Goal: Task Accomplishment & Management: Use online tool/utility

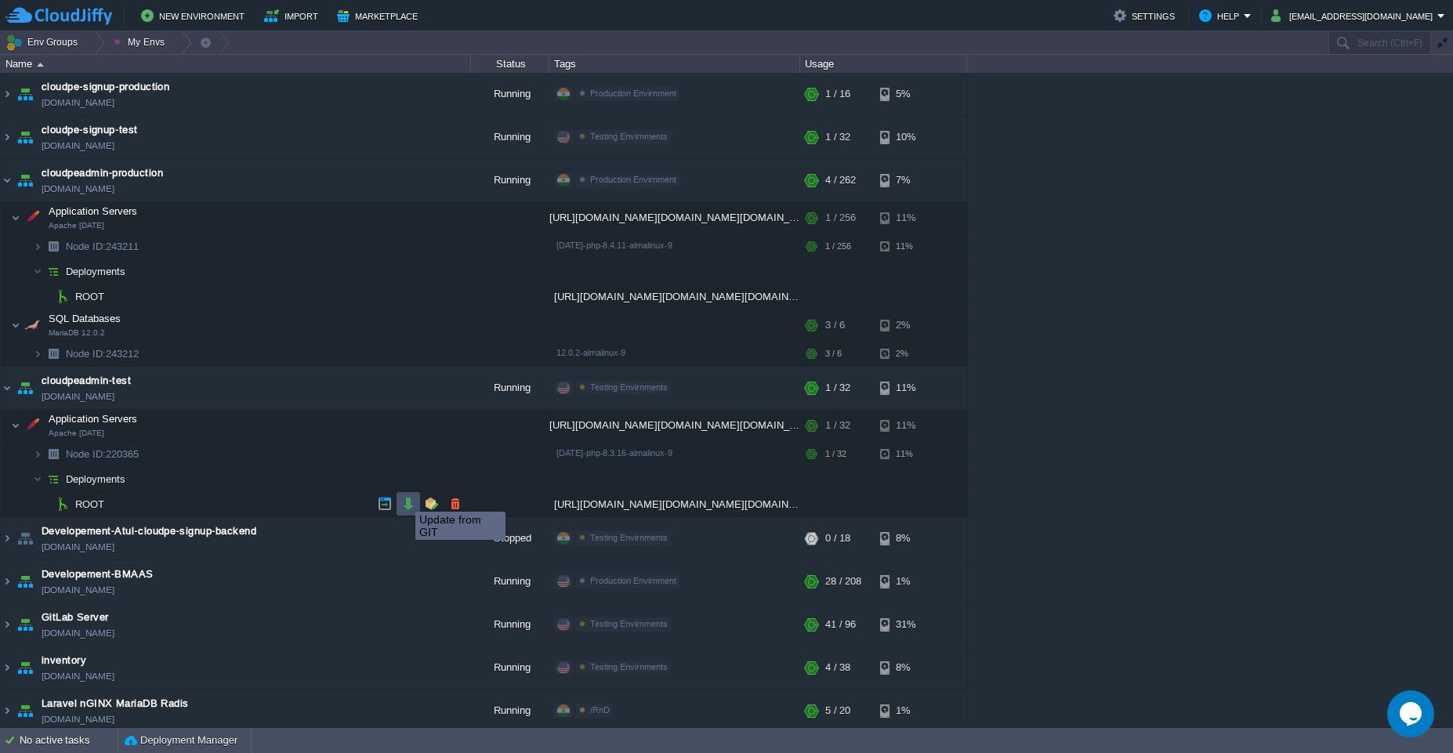
click at [404, 498] on button "button" at bounding box center [408, 504] width 14 height 14
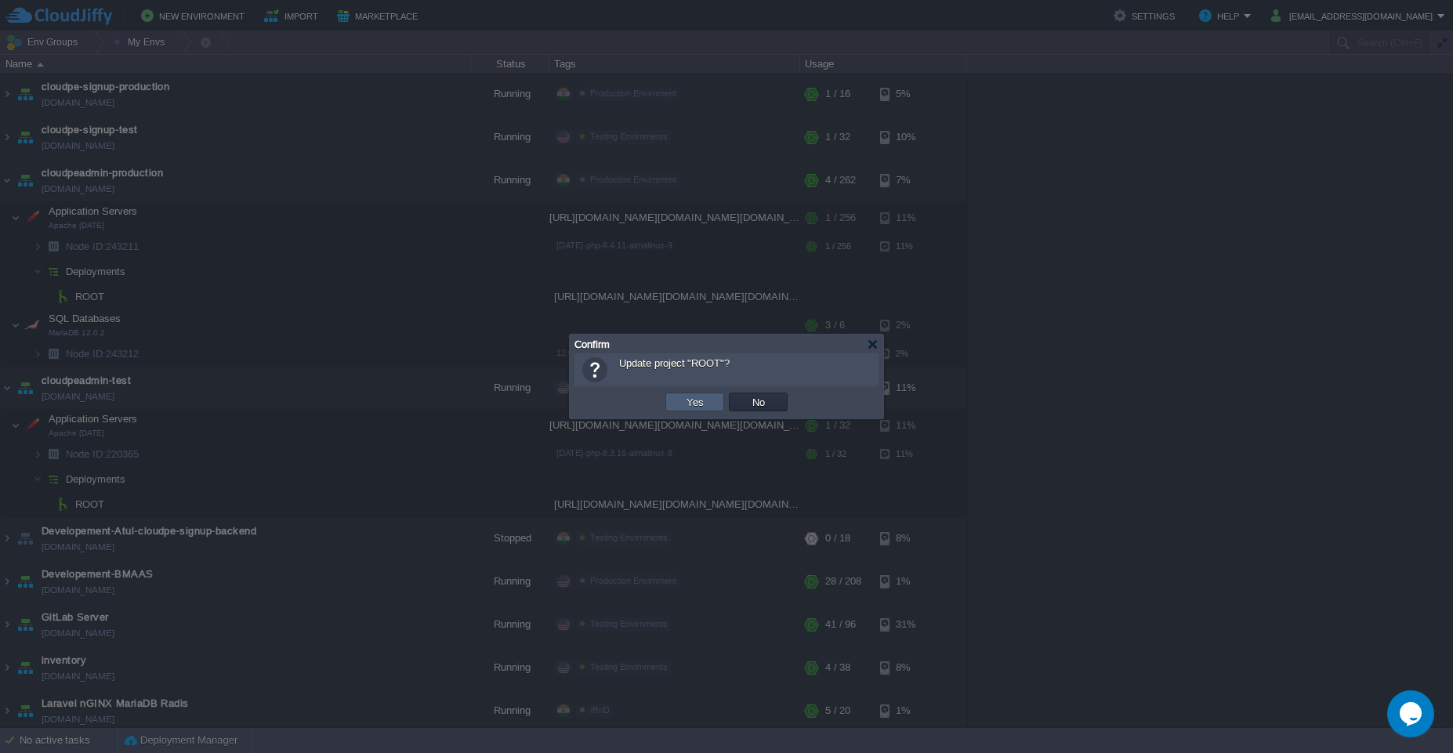
click at [703, 404] on button "Yes" at bounding box center [695, 402] width 27 height 14
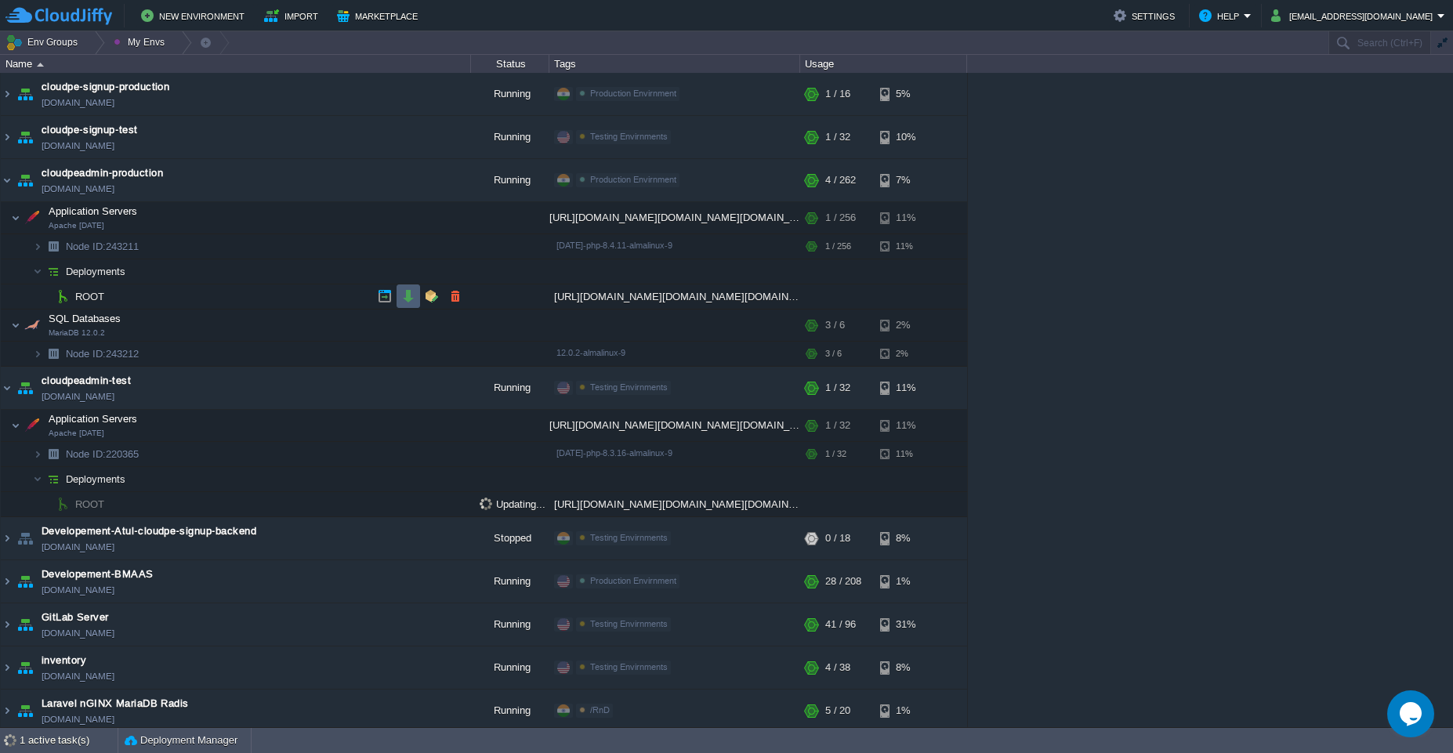
click at [410, 306] on td at bounding box center [409, 297] width 24 height 24
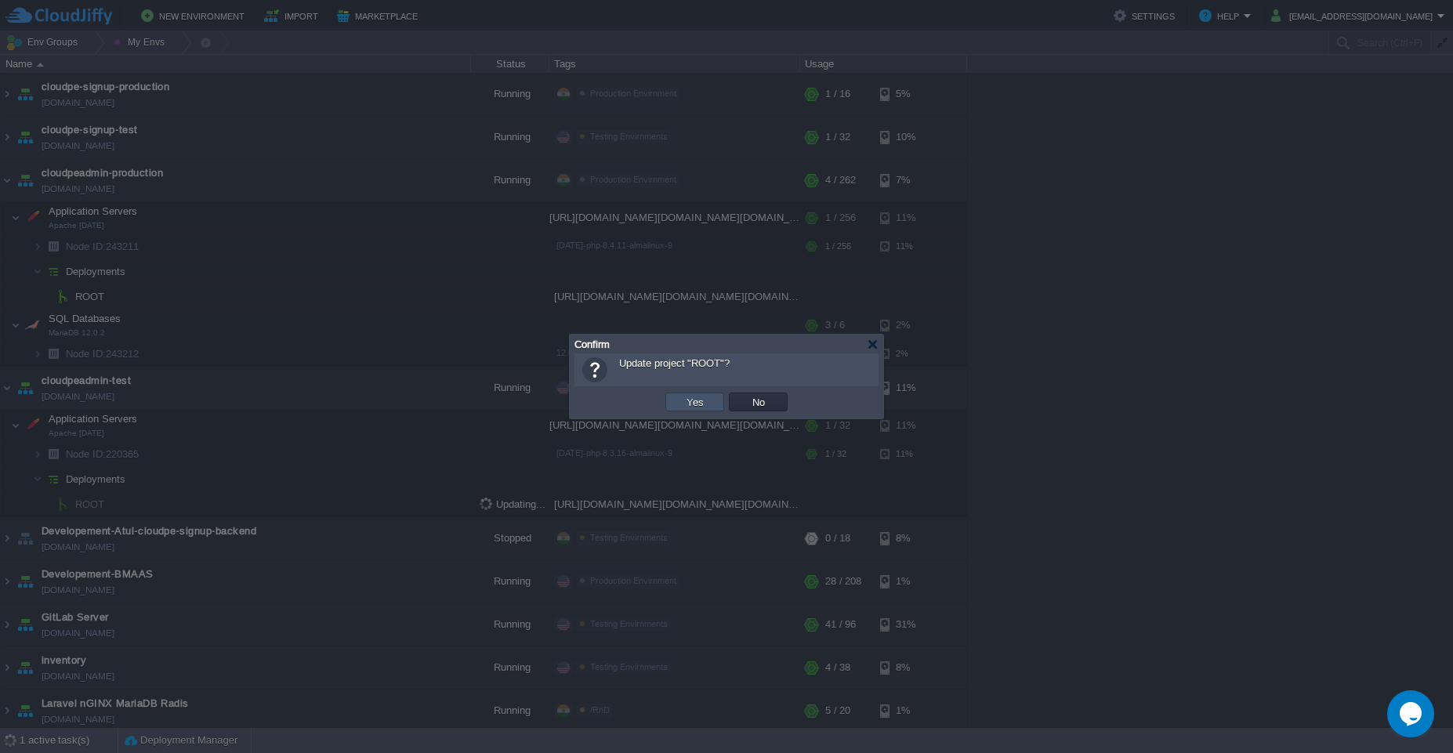
click at [702, 395] on button "Yes" at bounding box center [695, 402] width 27 height 14
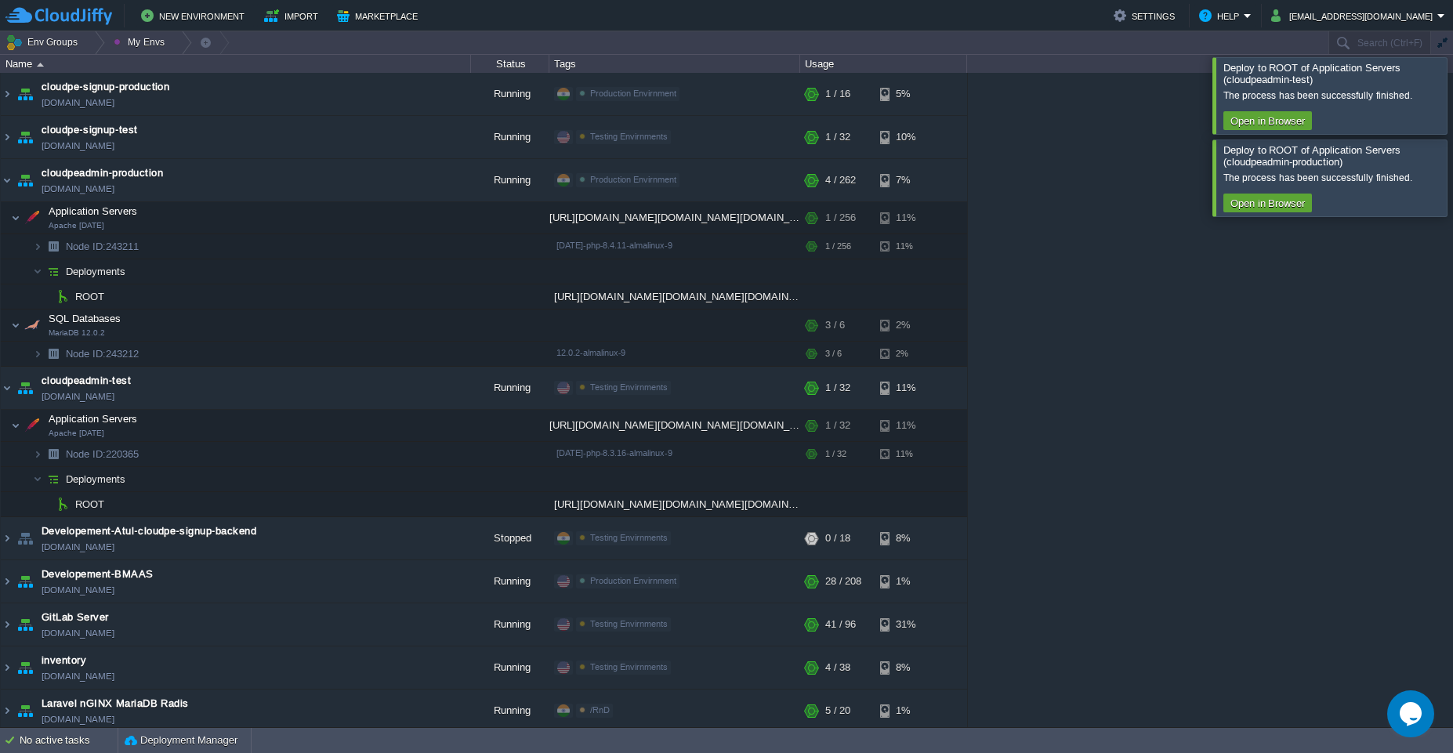
click at [1453, 100] on div at bounding box center [1472, 95] width 0 height 76
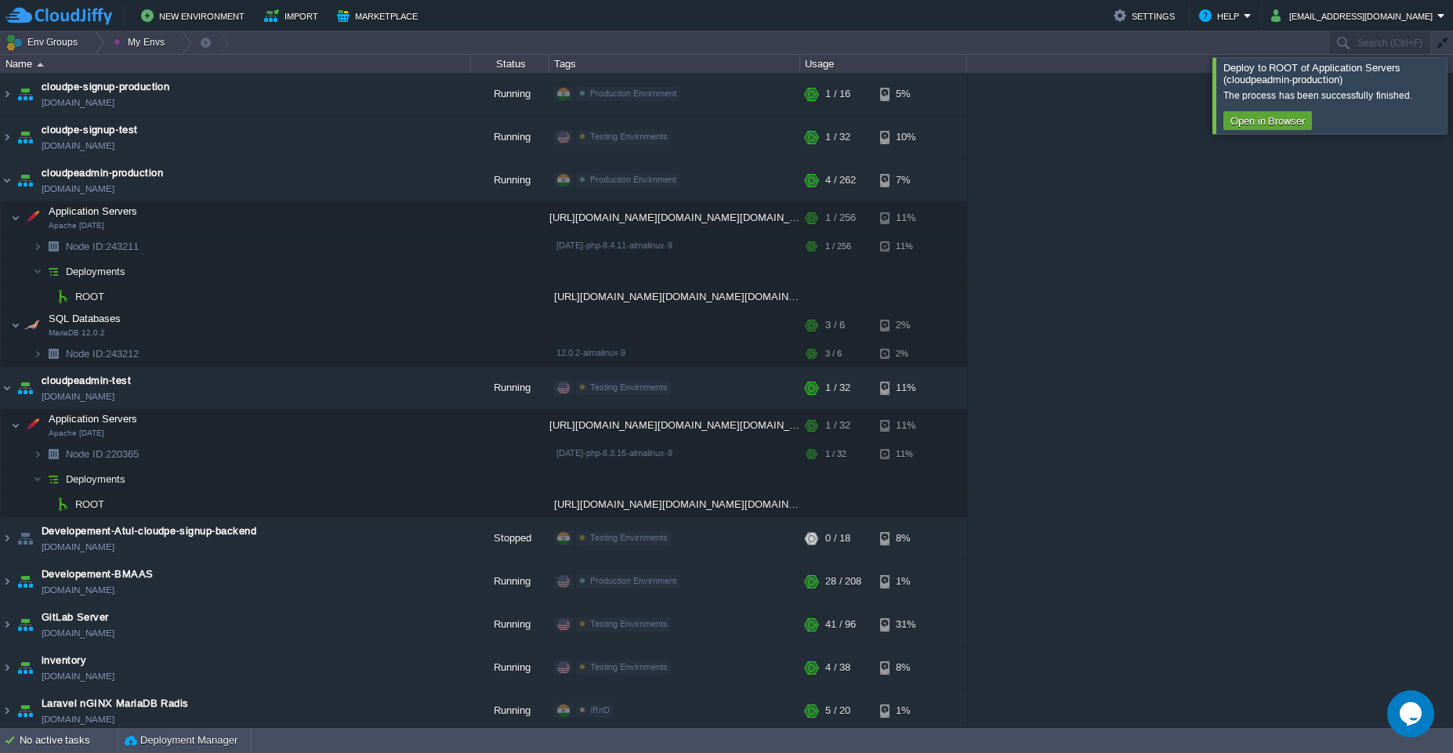
click at [1453, 100] on div at bounding box center [1472, 95] width 0 height 76
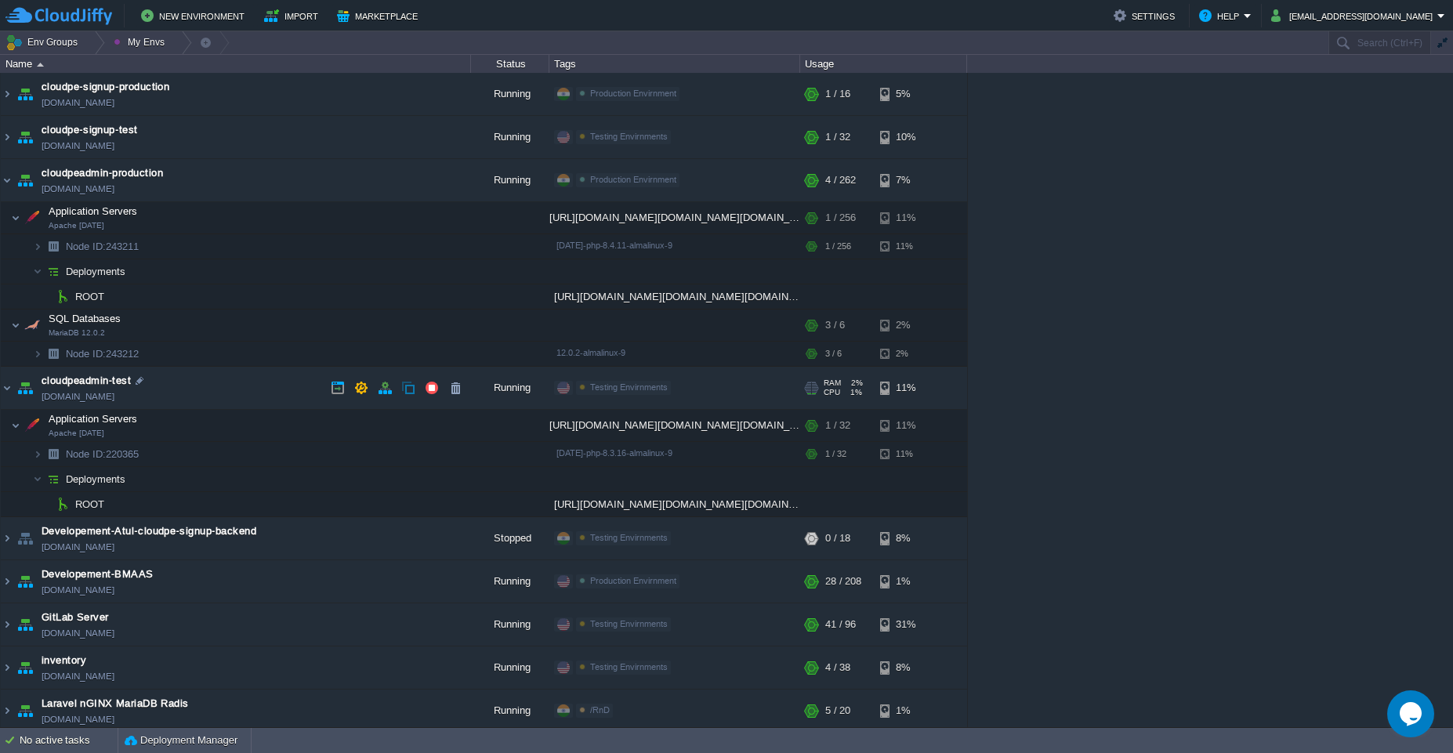
click at [262, 390] on td "cloudpeadmin-test [DOMAIN_NAME]" at bounding box center [236, 388] width 470 height 43
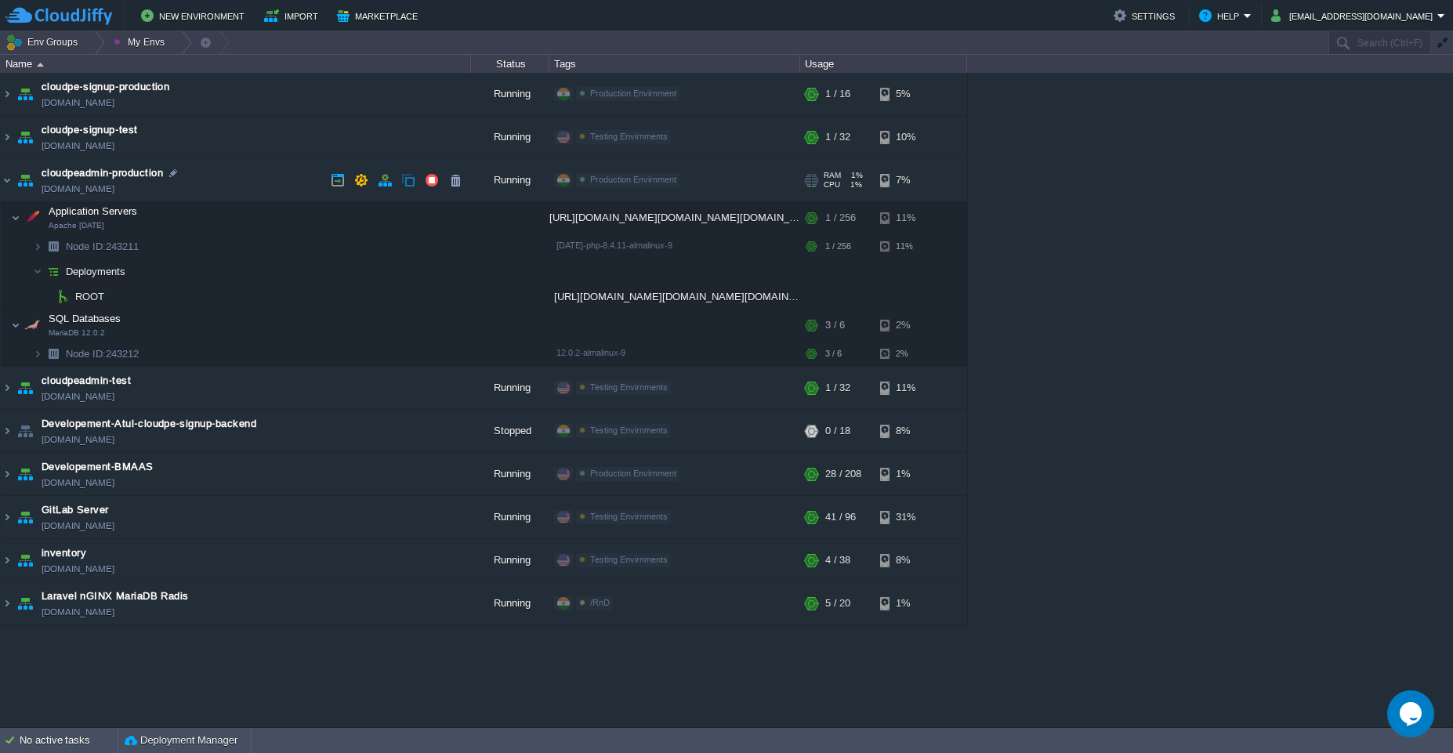
click at [265, 177] on td "cloudpeadmin-production [DOMAIN_NAME]" at bounding box center [236, 180] width 470 height 43
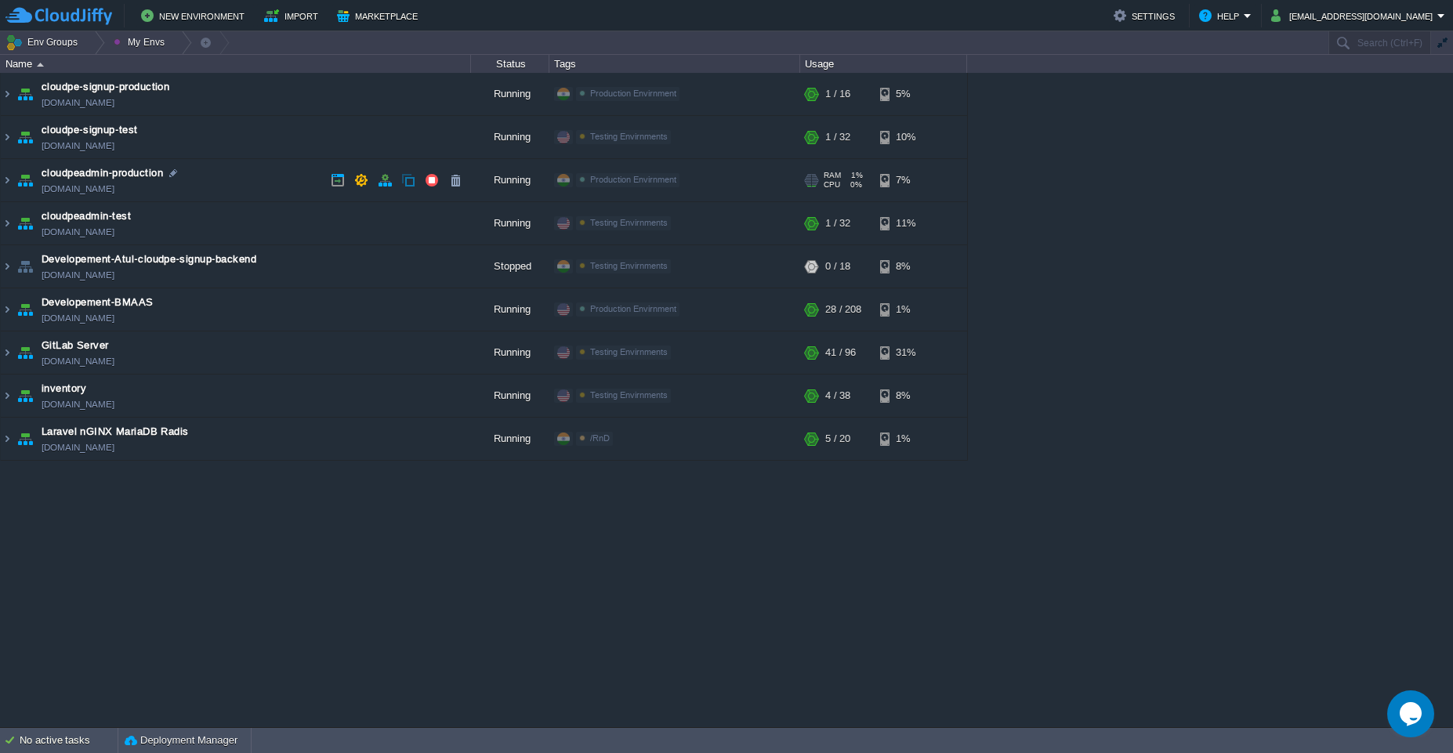
click at [238, 180] on td "cloudpeadmin-production [DOMAIN_NAME]" at bounding box center [236, 180] width 470 height 43
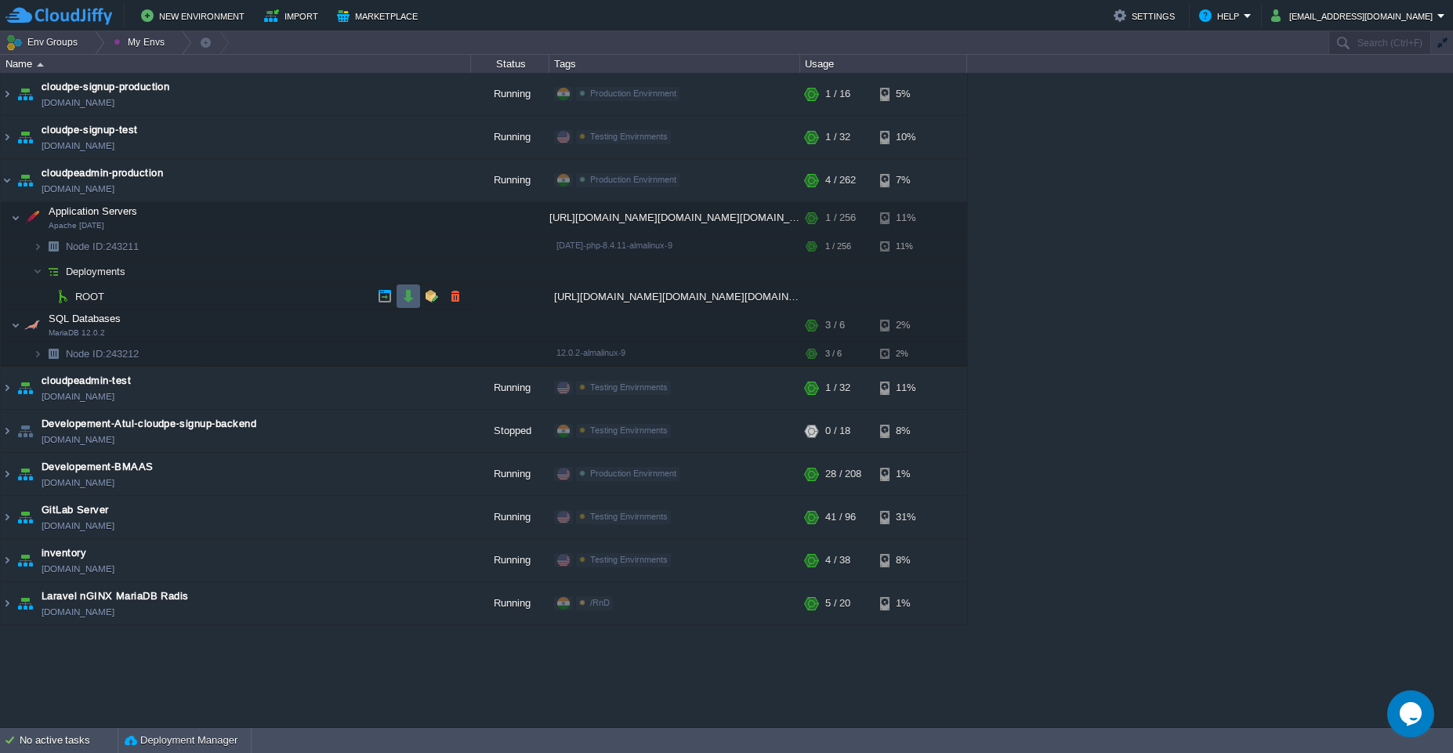
click at [412, 303] on button "button" at bounding box center [408, 296] width 14 height 14
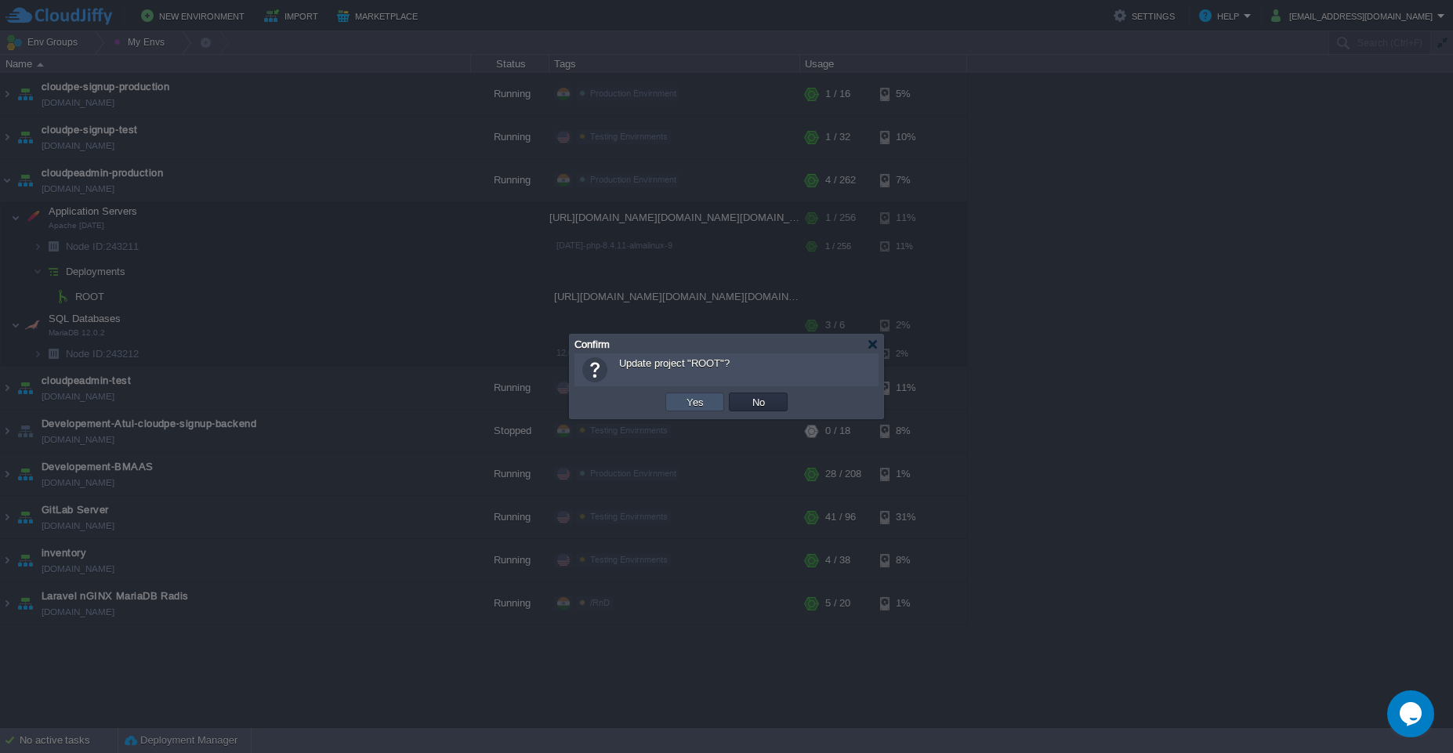
click at [708, 397] on button "Yes" at bounding box center [695, 402] width 27 height 14
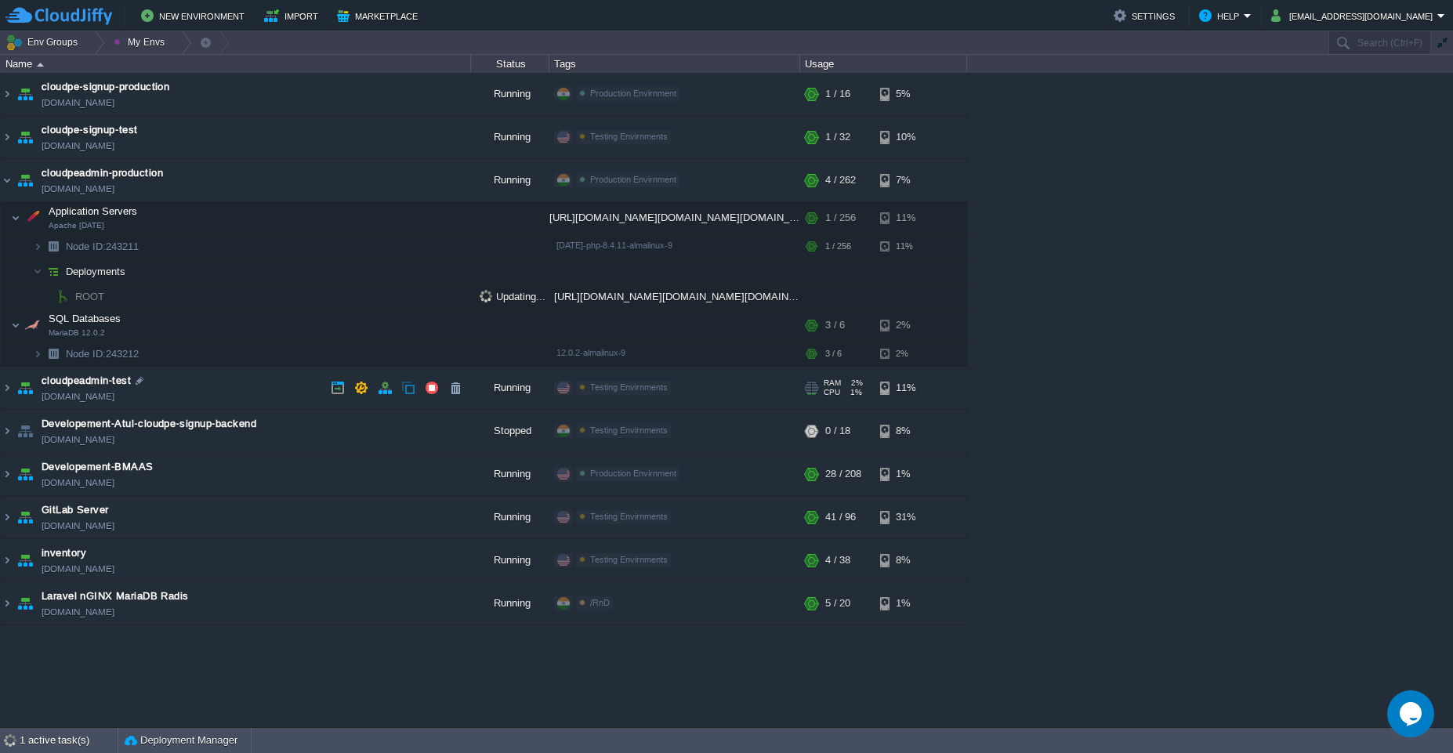
click at [233, 386] on td "cloudpeadmin-test [DOMAIN_NAME]" at bounding box center [236, 388] width 470 height 43
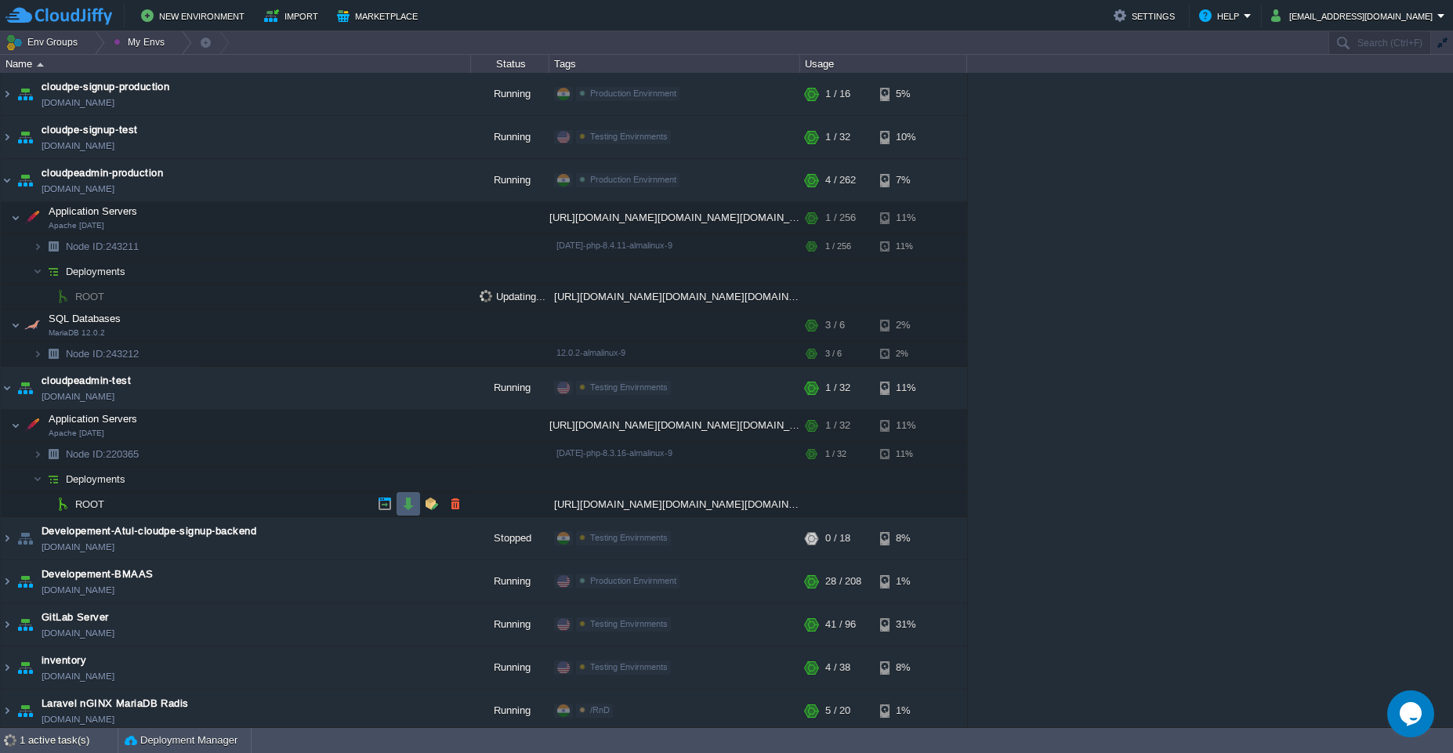
click at [403, 511] on td at bounding box center [409, 504] width 24 height 24
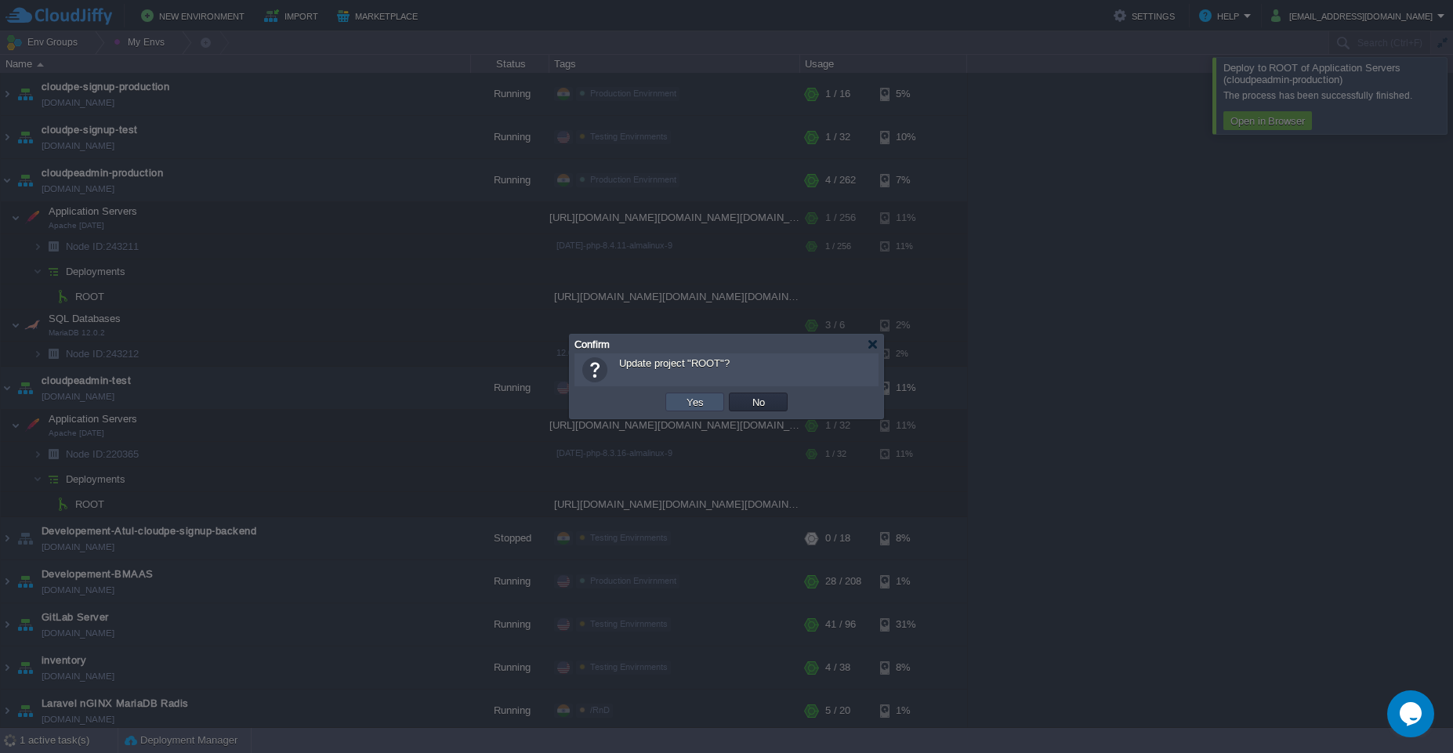
click at [695, 404] on button "Yes" at bounding box center [695, 402] width 27 height 14
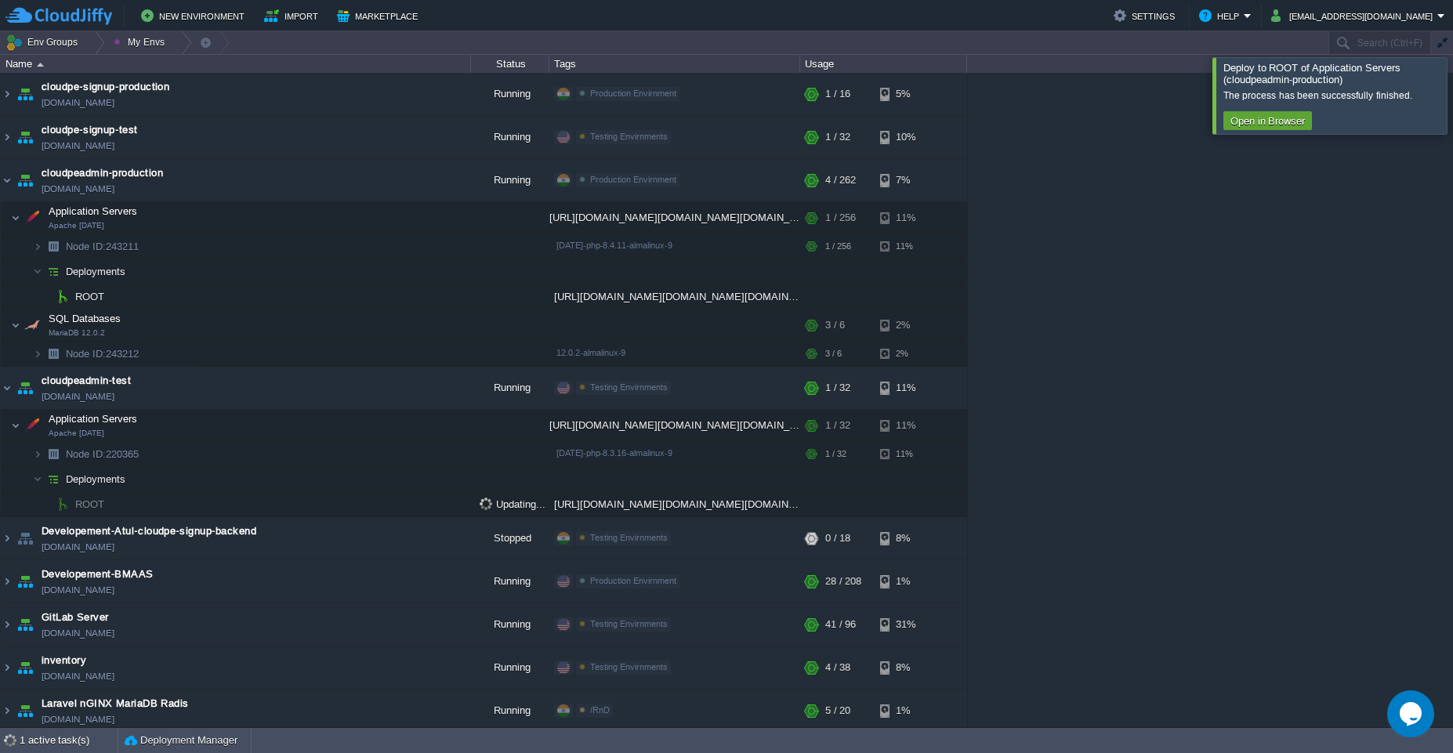
click at [1453, 94] on div at bounding box center [1472, 95] width 0 height 76
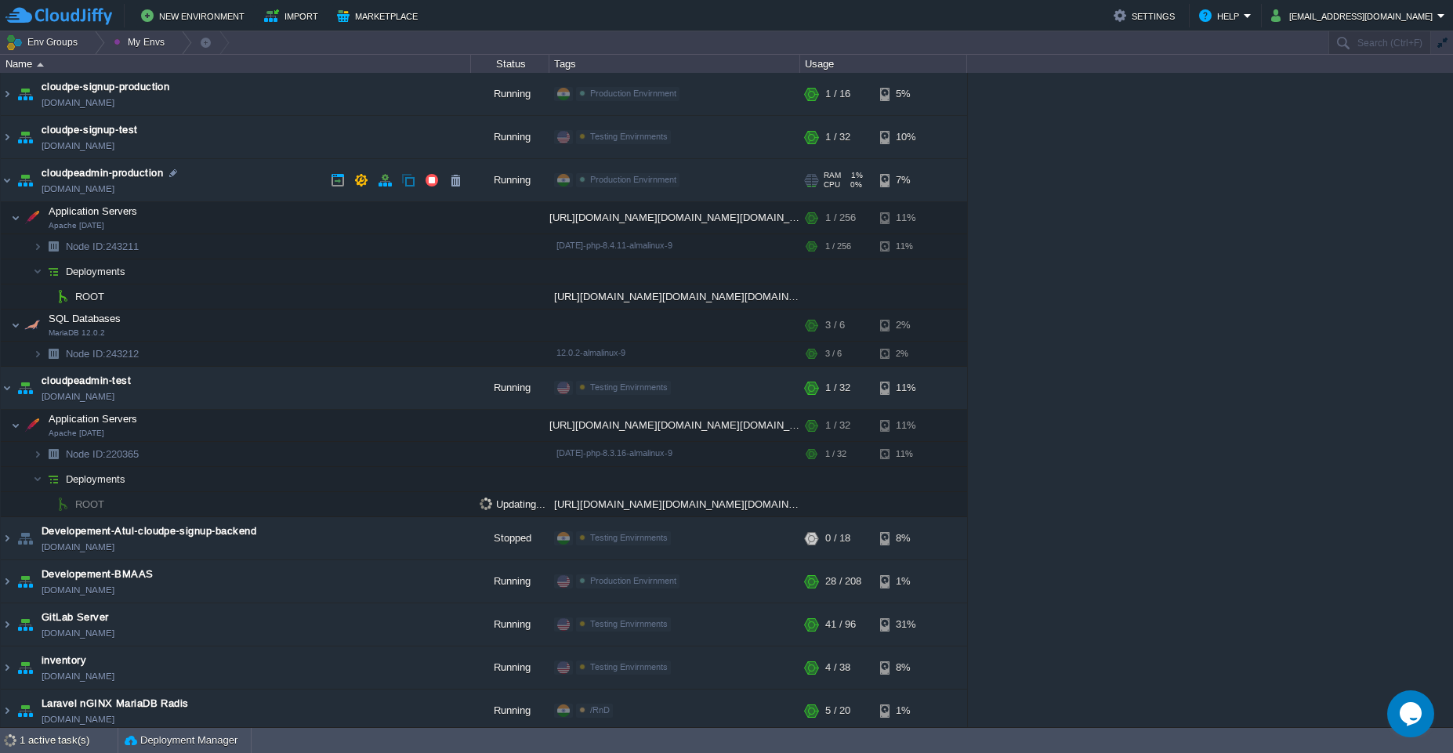
click at [238, 174] on td "cloudpeadmin-production [DOMAIN_NAME]" at bounding box center [236, 180] width 470 height 43
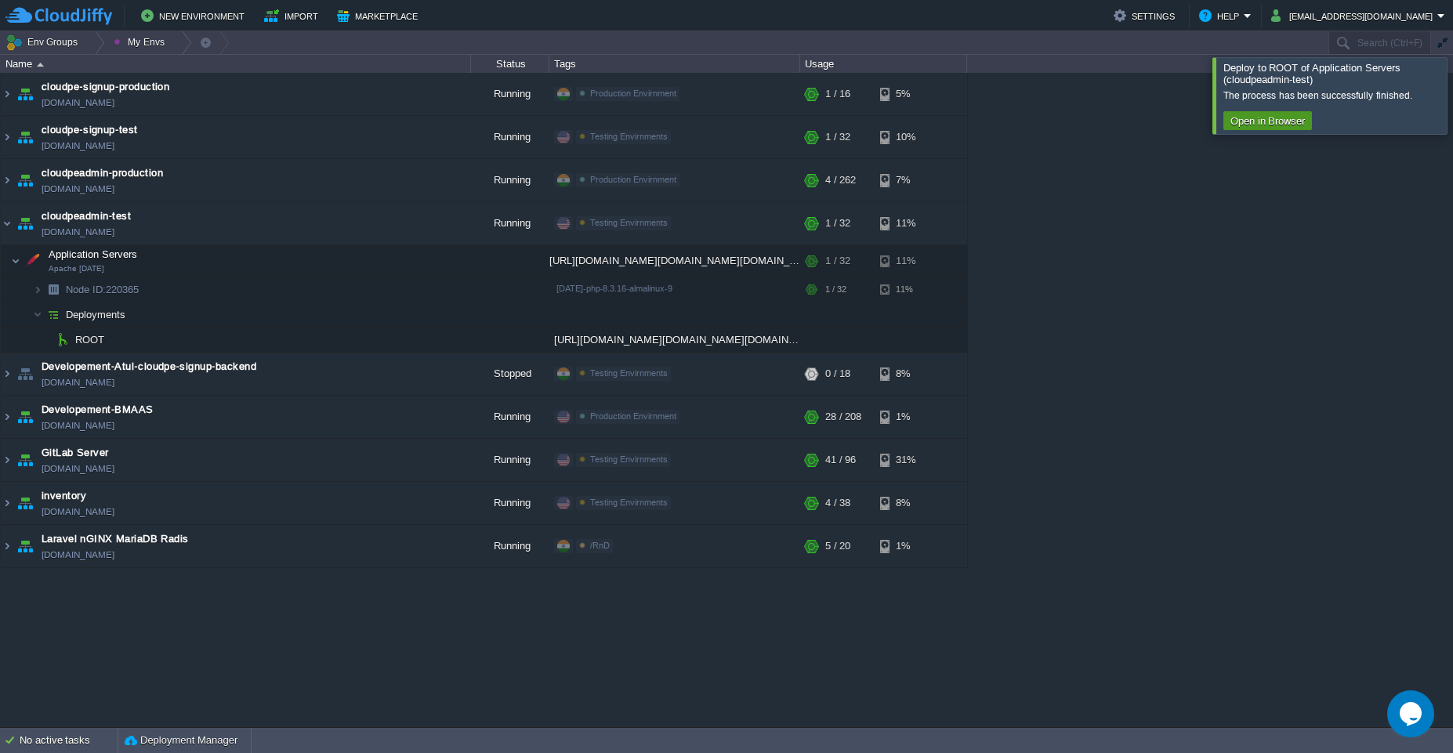
click at [1271, 129] on td "Open in Browser" at bounding box center [1268, 120] width 89 height 19
